Goal: Task Accomplishment & Management: Use online tool/utility

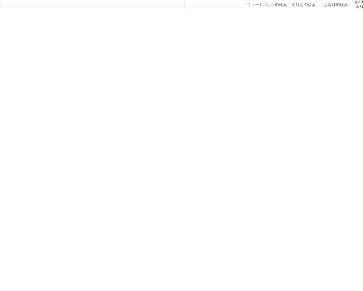
click at [326, 5] on input "number" at bounding box center [338, 4] width 31 height 7
paste input "615330"
type input "615330"
select select "400"
select select
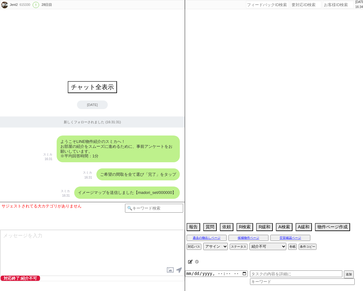
select select "11"
select select "118"
select select "2935"
select select "16"
select select "542"
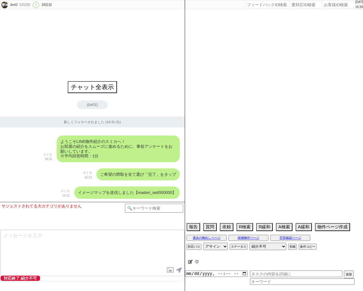
select select "33"
select select "963"
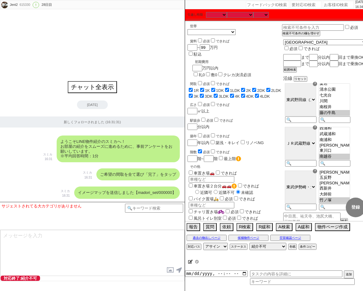
scroll to position [60, 0]
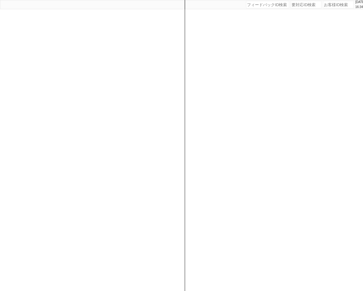
click at [326, 2] on input "number" at bounding box center [338, 4] width 31 height 7
paste input "615330"
type input "615330"
select select "400"
select select
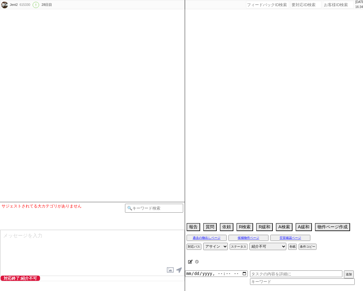
select select "11"
select select "118"
select select "2935"
select select "16"
select select "542"
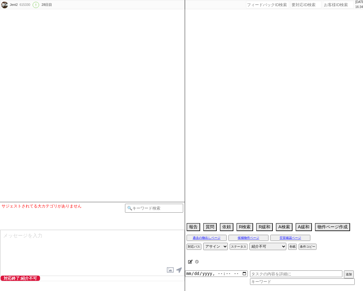
select select "33"
select select "963"
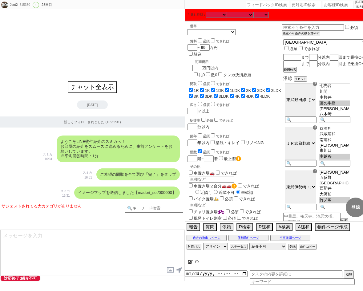
scroll to position [60, 0]
click at [334, 4] on input "number" at bounding box center [338, 4] width 31 height 7
